Goal: Obtain resource: Obtain resource

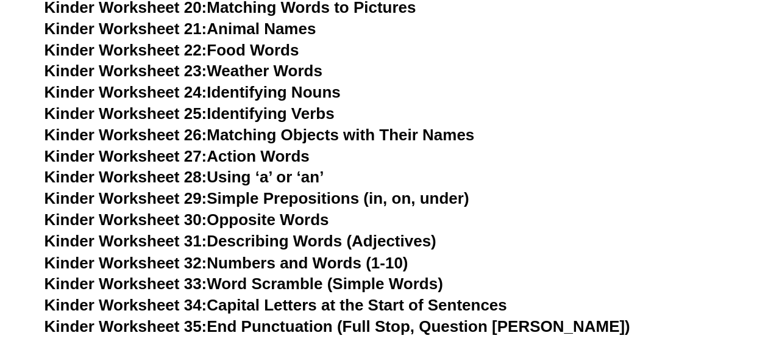
scroll to position [915, 0]
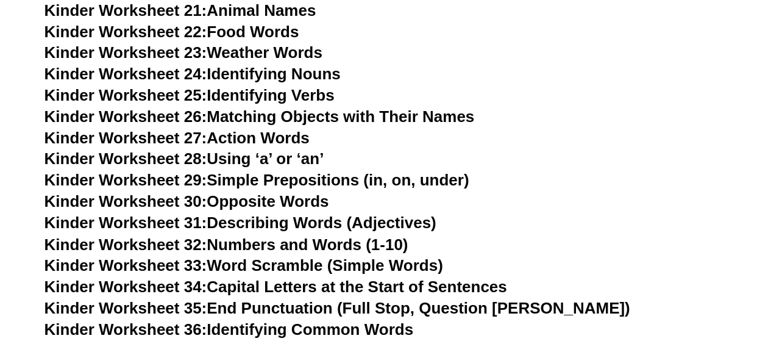
click at [401, 116] on link "Kinder Worksheet 26: Matching Objects with Their Names" at bounding box center [260, 116] width 431 height 18
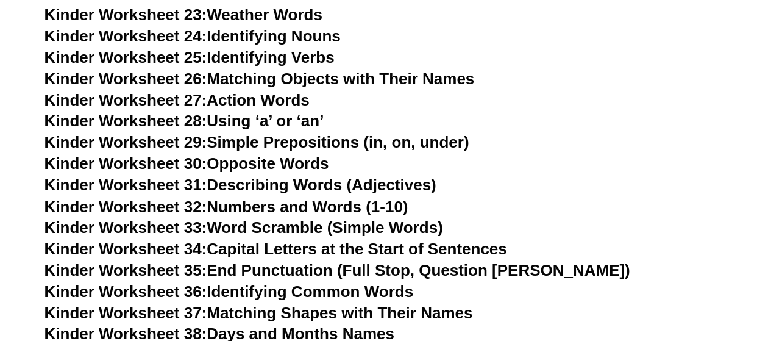
scroll to position [976, 0]
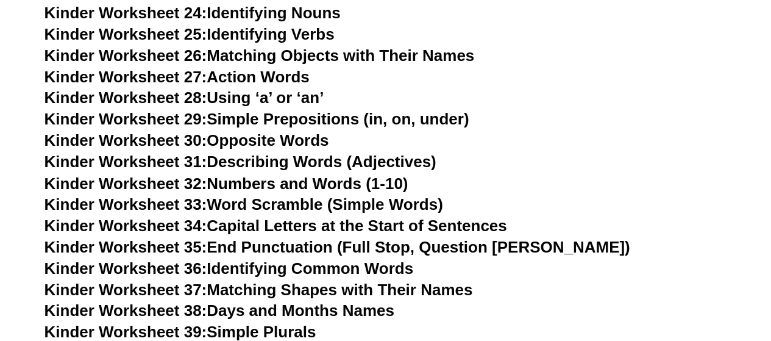
click at [394, 204] on link "Kinder Worksheet 33: Word Scramble (Simple Words)" at bounding box center [244, 204] width 399 height 18
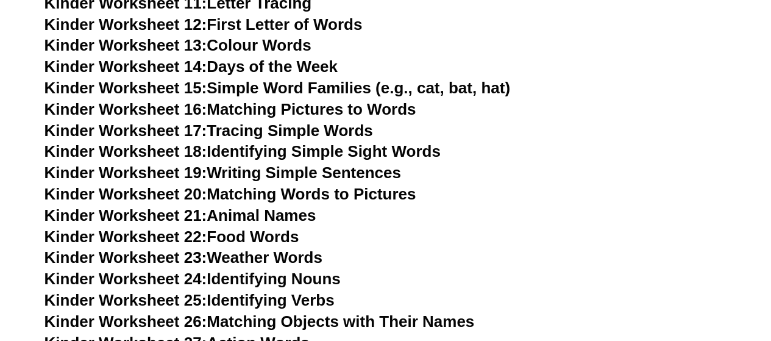
scroll to position [728, 0]
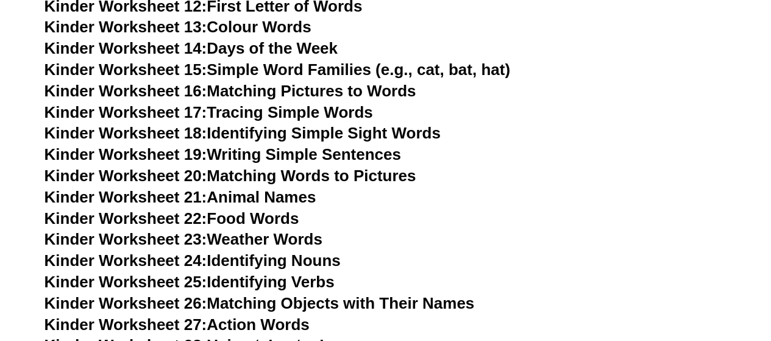
click at [347, 109] on link "Kinder Worksheet 17: Tracing Simple Words" at bounding box center [209, 112] width 329 height 18
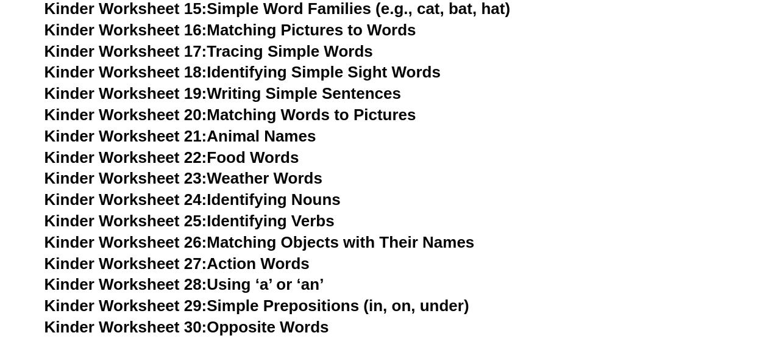
click at [315, 138] on link "Kinder Worksheet 21: Animal Names" at bounding box center [181, 136] width 272 height 18
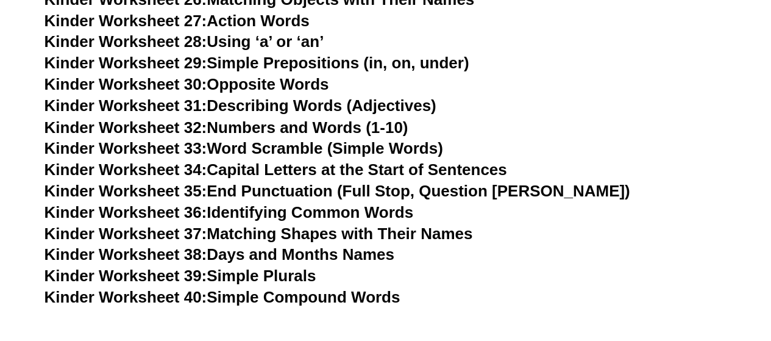
scroll to position [1033, 0]
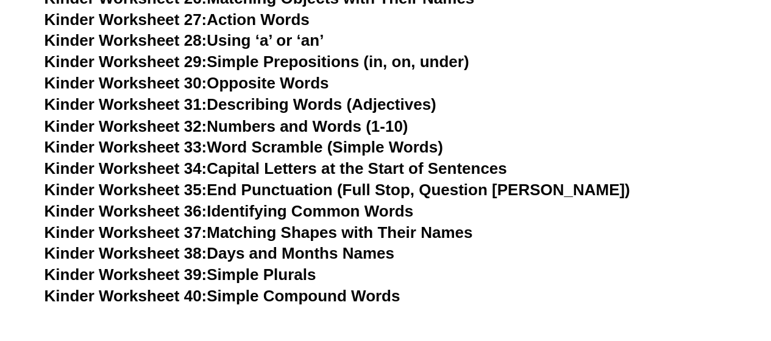
click at [449, 170] on link "Kinder Worksheet 34: Capital Letters at the Start of Sentences" at bounding box center [276, 168] width 463 height 18
click at [312, 254] on link "Kinder Worksheet 38: Days and Months Names" at bounding box center [220, 252] width 350 height 18
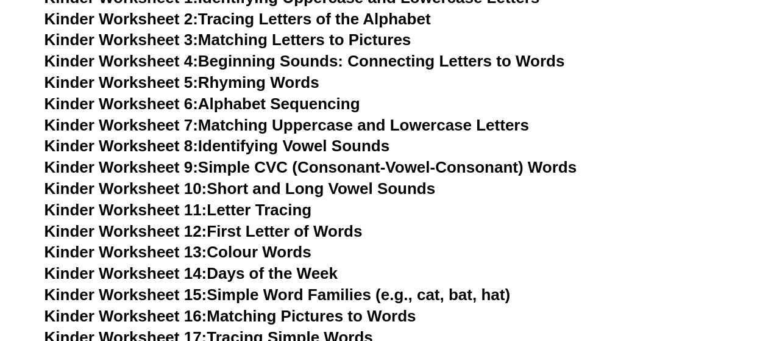
scroll to position [484, 0]
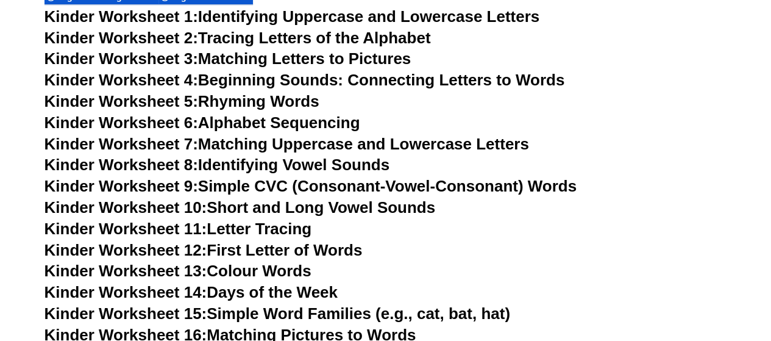
click at [335, 254] on link "Kinder Worksheet 12: First Letter of Words" at bounding box center [204, 250] width 318 height 18
click at [265, 234] on link "Kinder Worksheet 11: Letter Tracing" at bounding box center [179, 229] width 268 height 18
click at [342, 205] on link "Kinder Worksheet 10: Short and Long Vowel Sounds" at bounding box center [241, 207] width 392 height 18
click at [388, 191] on link "Kinder Worksheet 9: Simple CVC (Consonant-Vowel-Consonant) Words" at bounding box center [311, 186] width 532 height 18
click at [288, 131] on h3 "Kinder Worksheet 6: Alphabet Sequencing" at bounding box center [386, 123] width 683 height 21
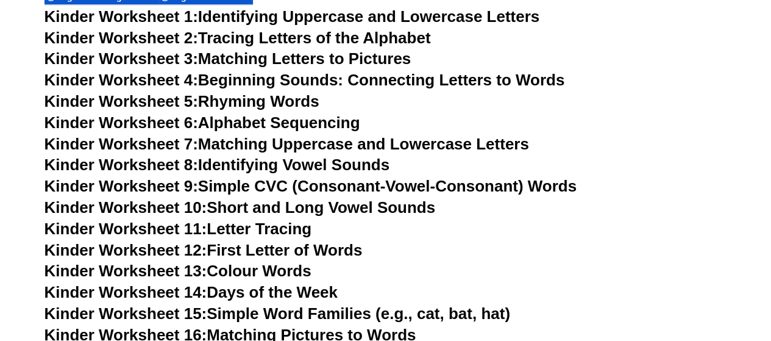
click at [288, 129] on link "Kinder Worksheet 6: Alphabet Sequencing" at bounding box center [203, 122] width 316 height 18
click at [338, 166] on link "Kinder Worksheet 8: Identifying Vowel Sounds" at bounding box center [217, 165] width 345 height 18
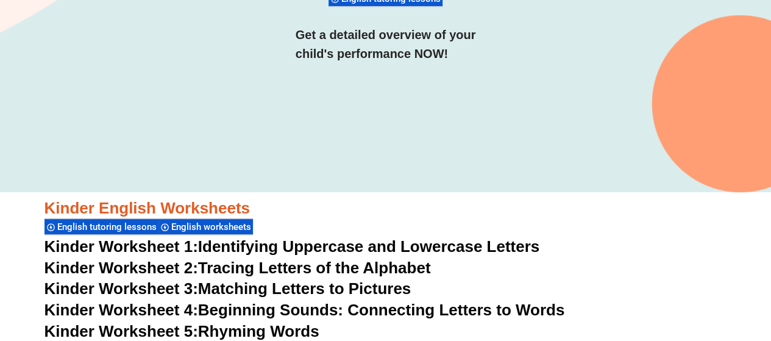
scroll to position [240, 0]
